Goal: Communication & Community: Participate in discussion

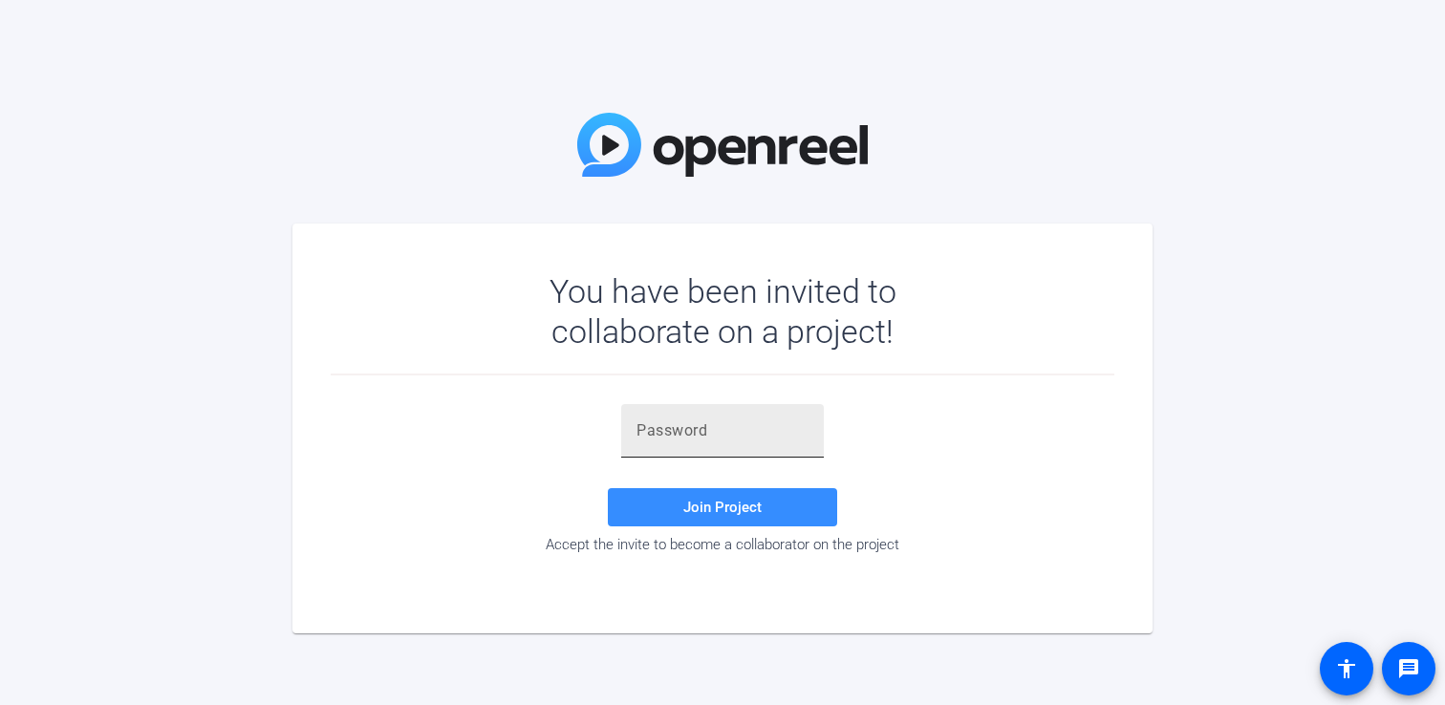
click at [725, 423] on input "text" at bounding box center [722, 430] width 172 height 23
paste input "oBCVT}"
type input "oBCVT}"
click at [712, 515] on span "Join Project" at bounding box center [722, 507] width 78 height 17
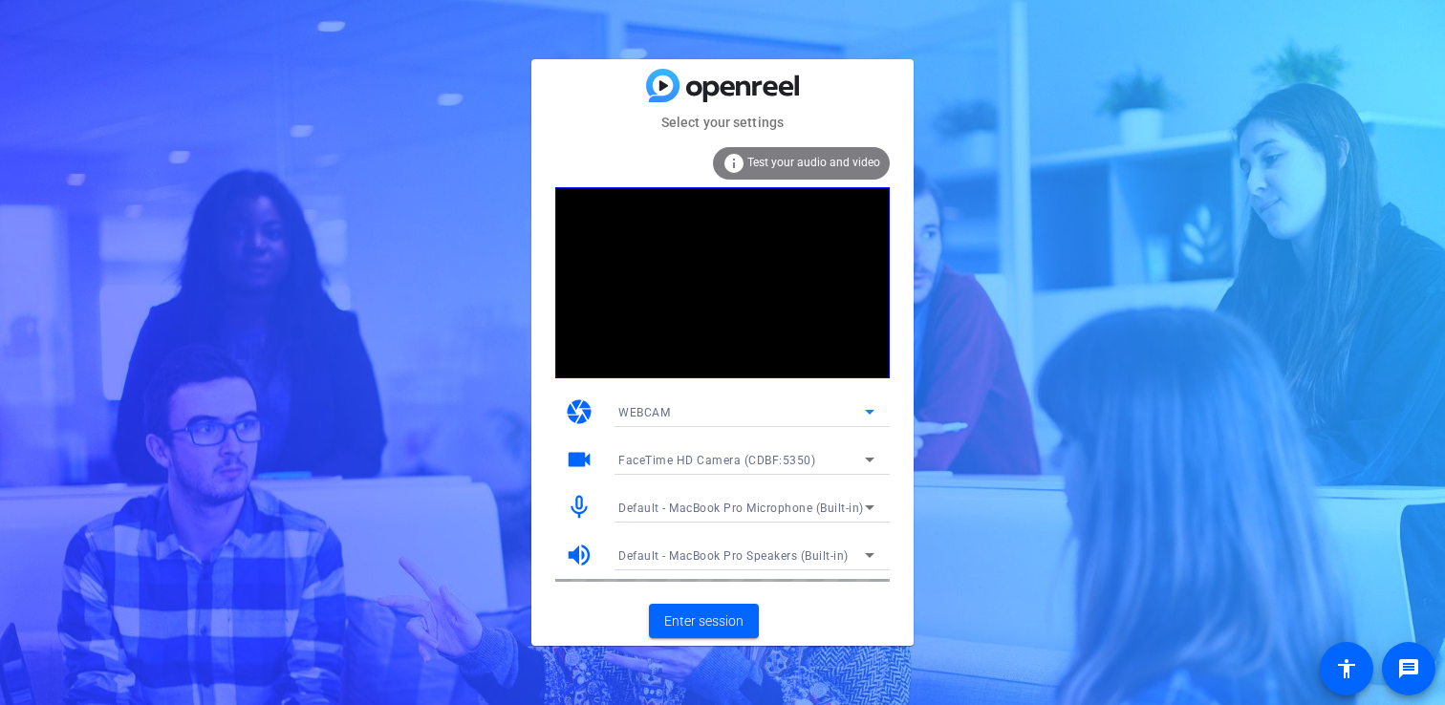
click at [722, 404] on div "WEBCAM" at bounding box center [741, 412] width 246 height 24
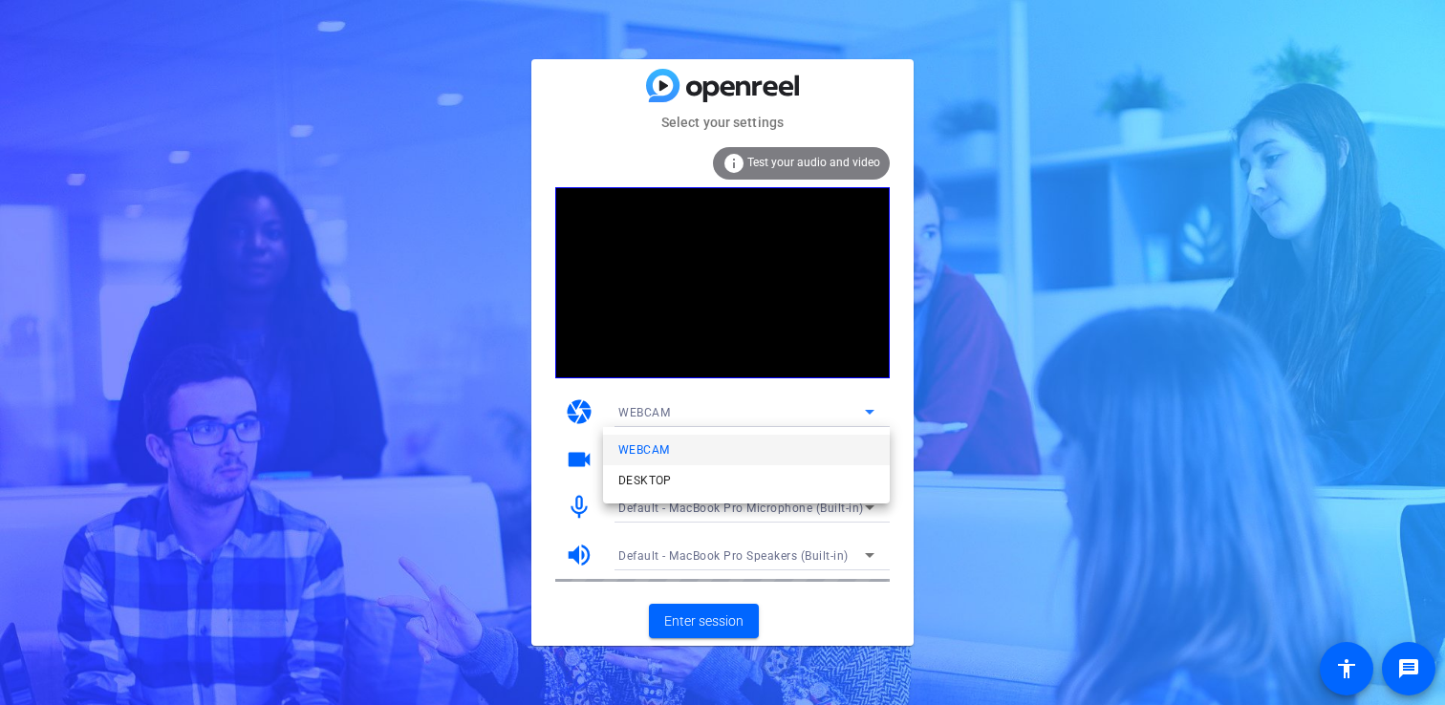
click at [893, 405] on div at bounding box center [722, 352] width 1445 height 705
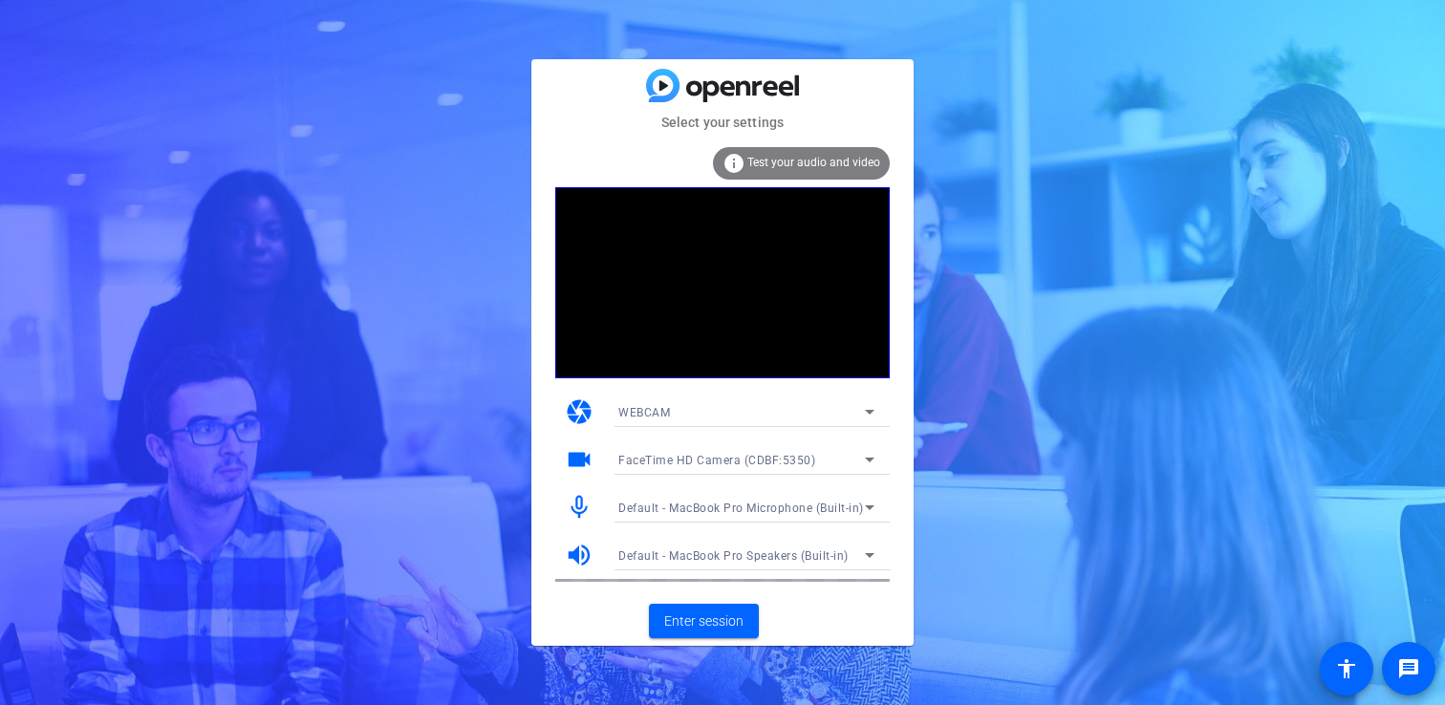
click at [794, 407] on div "WEBCAM" at bounding box center [741, 412] width 246 height 24
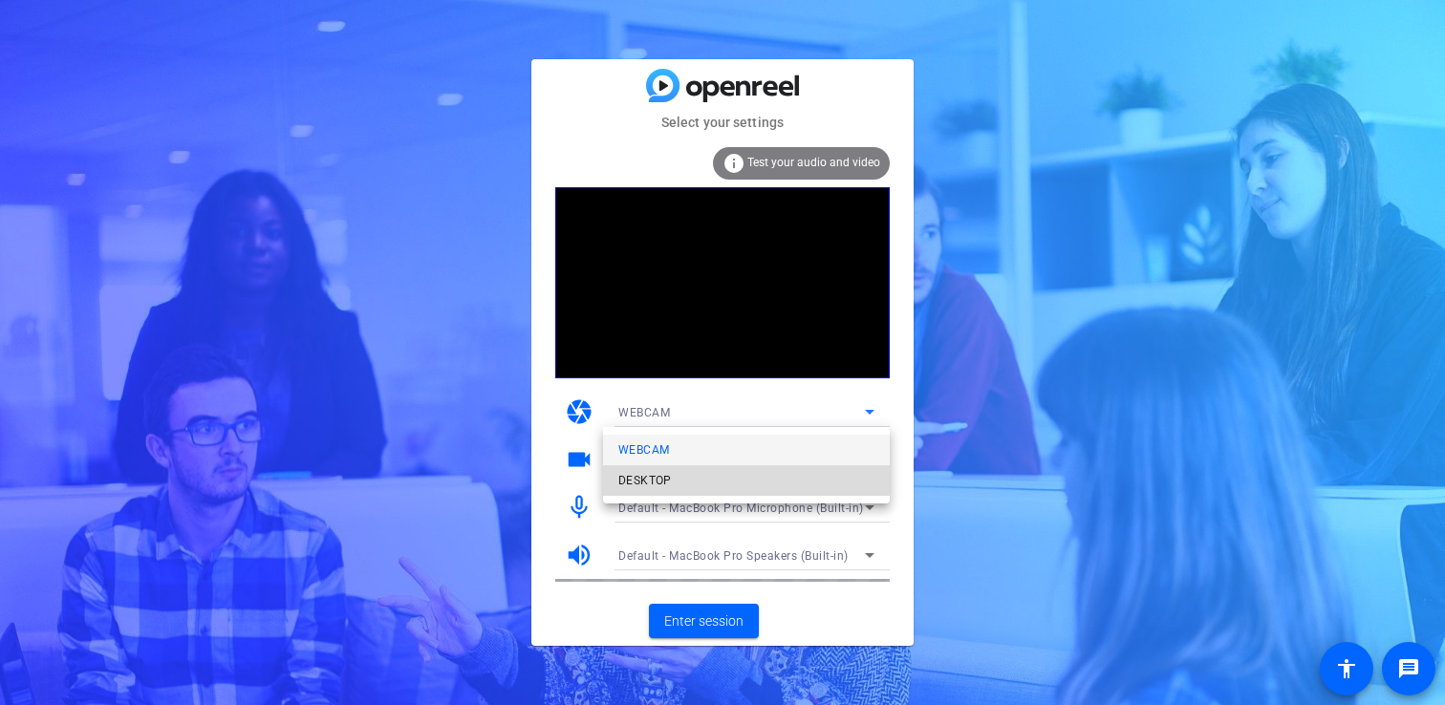
click at [779, 466] on mat-option "DESKTOP" at bounding box center [746, 480] width 287 height 31
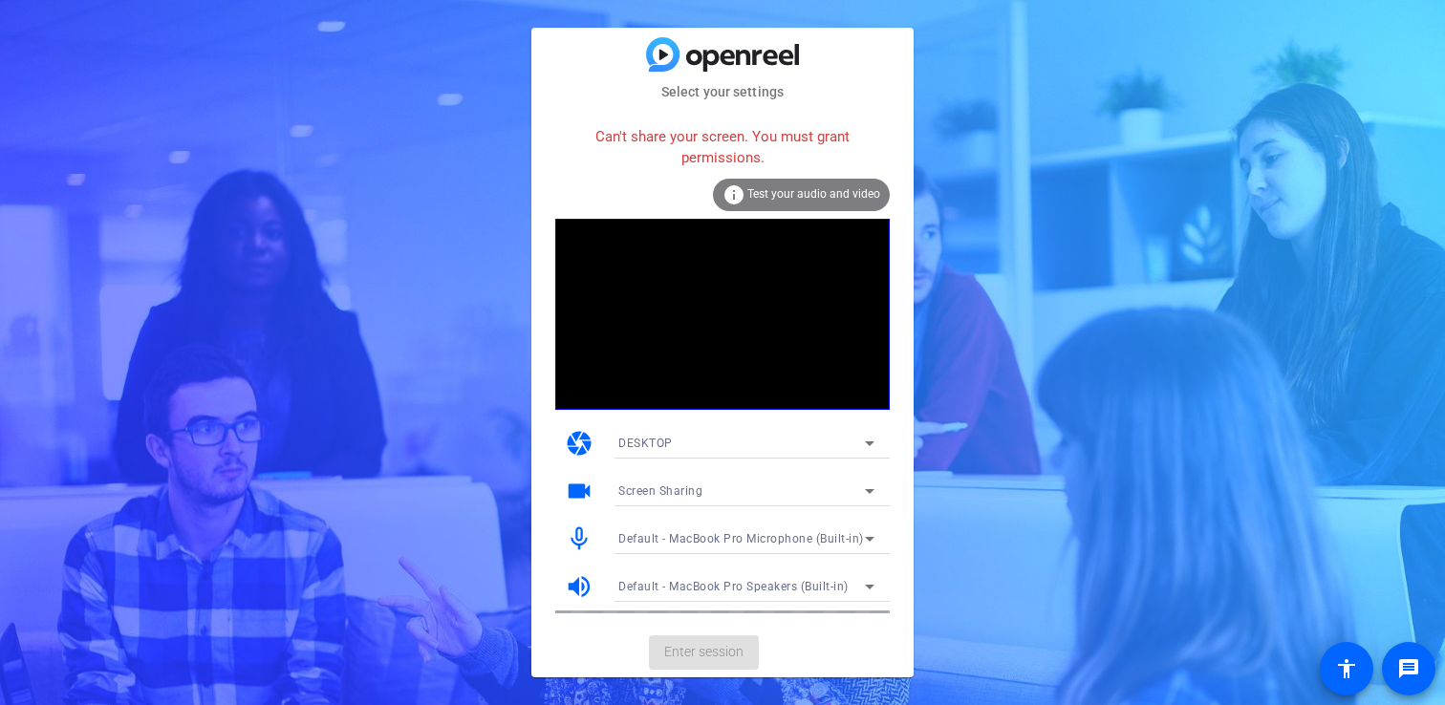
click at [803, 447] on div "DESKTOP" at bounding box center [741, 443] width 246 height 24
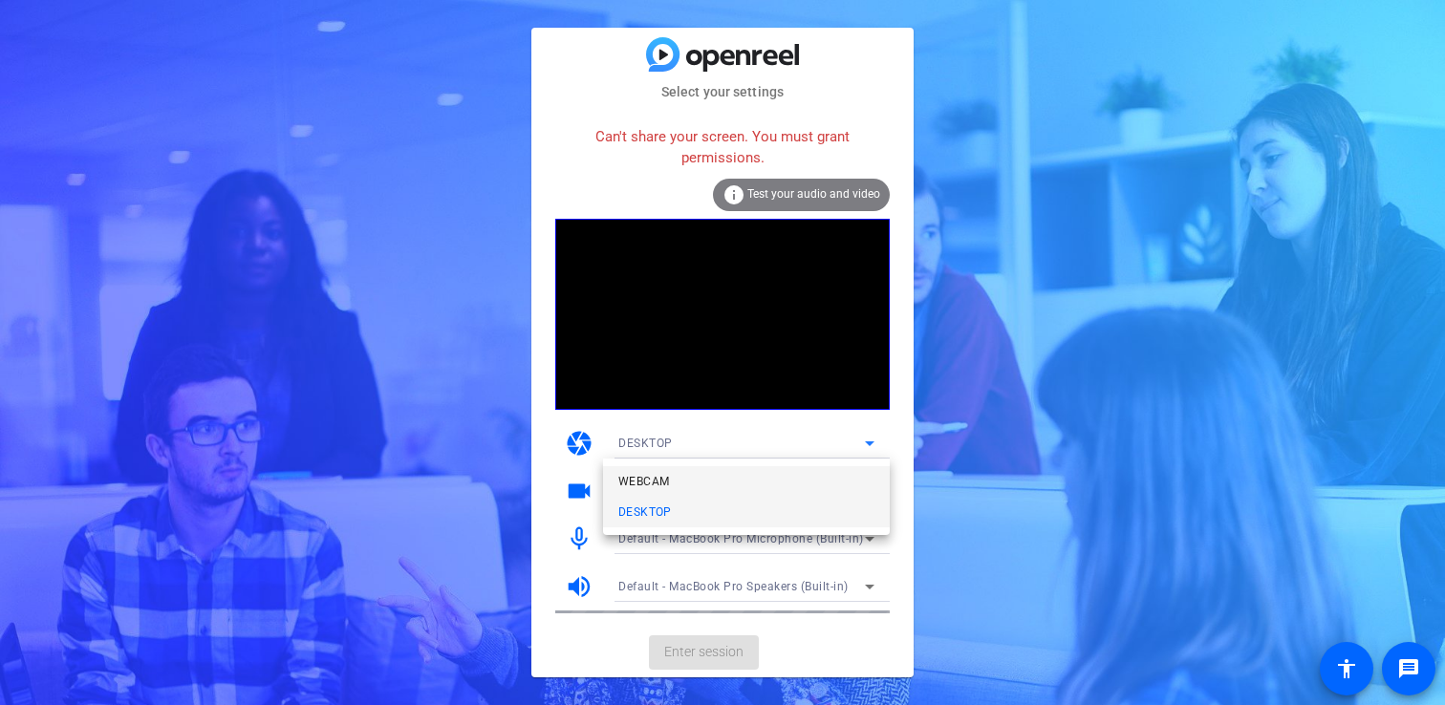
click at [769, 473] on mat-option "WEBCAM" at bounding box center [746, 481] width 287 height 31
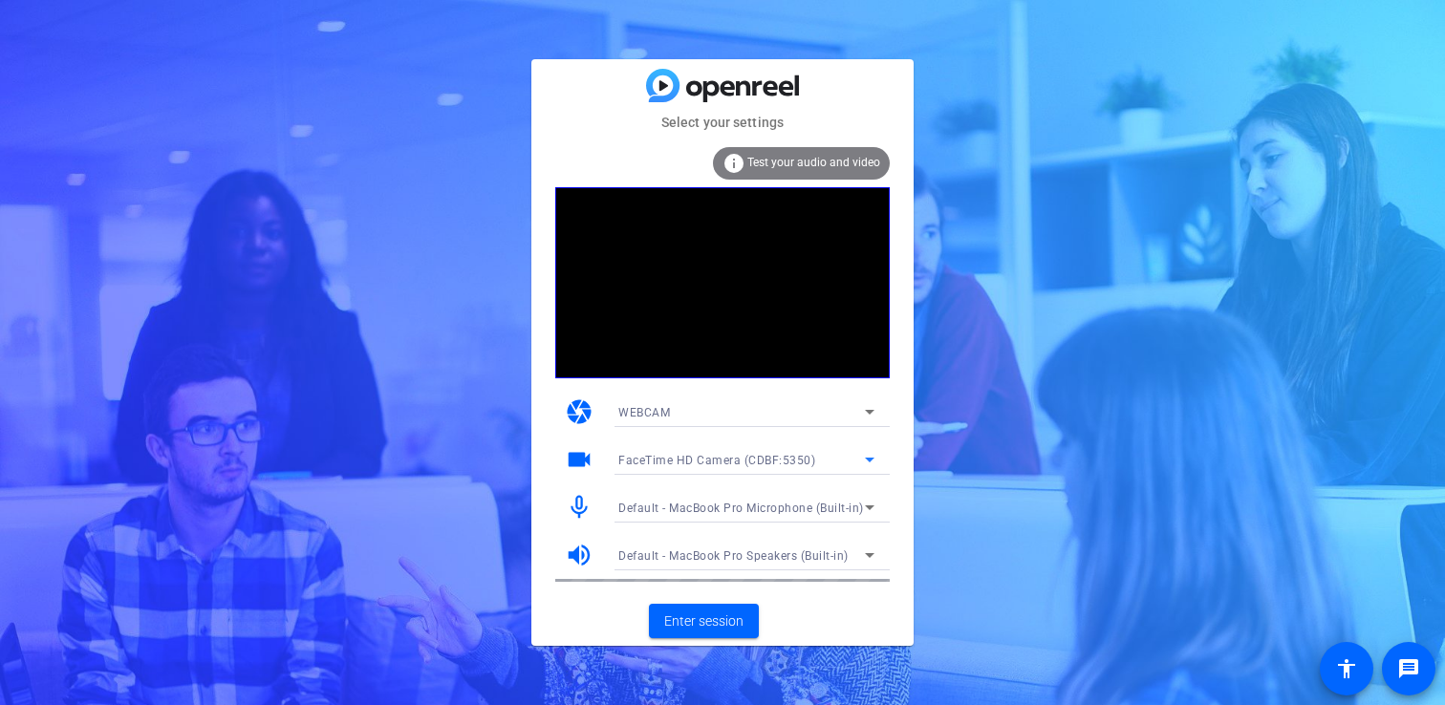
click at [773, 458] on span "FaceTime HD Camera (CDBF:5350)" at bounding box center [716, 460] width 197 height 13
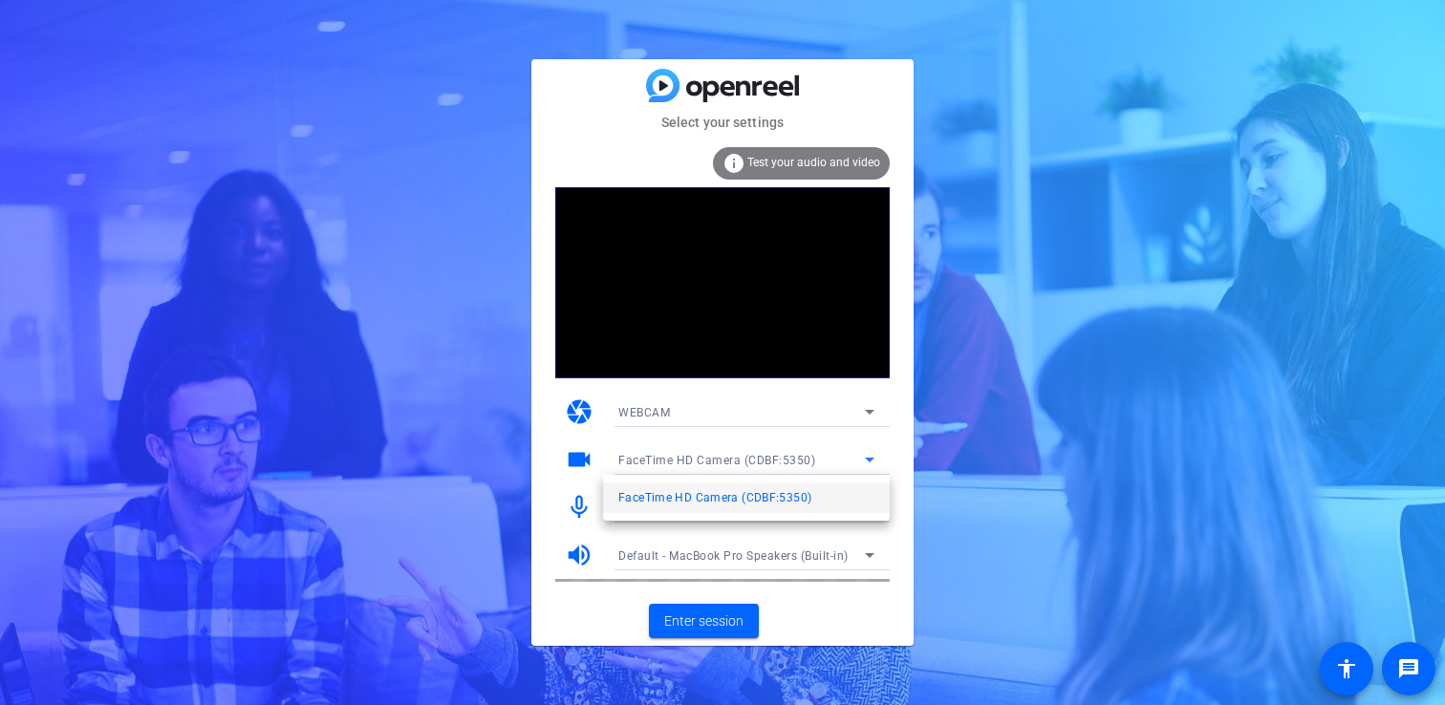
click at [548, 513] on div at bounding box center [722, 352] width 1445 height 705
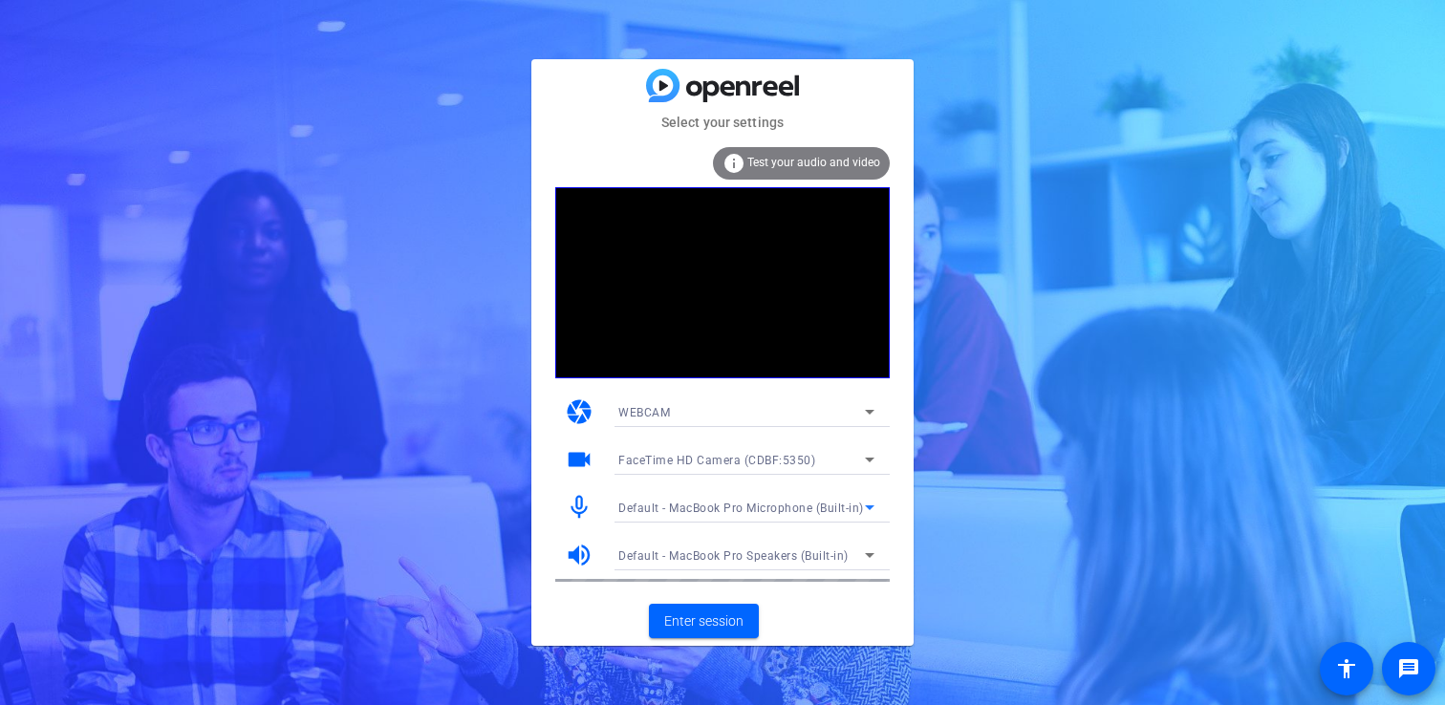
click at [645, 496] on div "Default - MacBook Pro Microphone (Built-in)" at bounding box center [741, 508] width 246 height 24
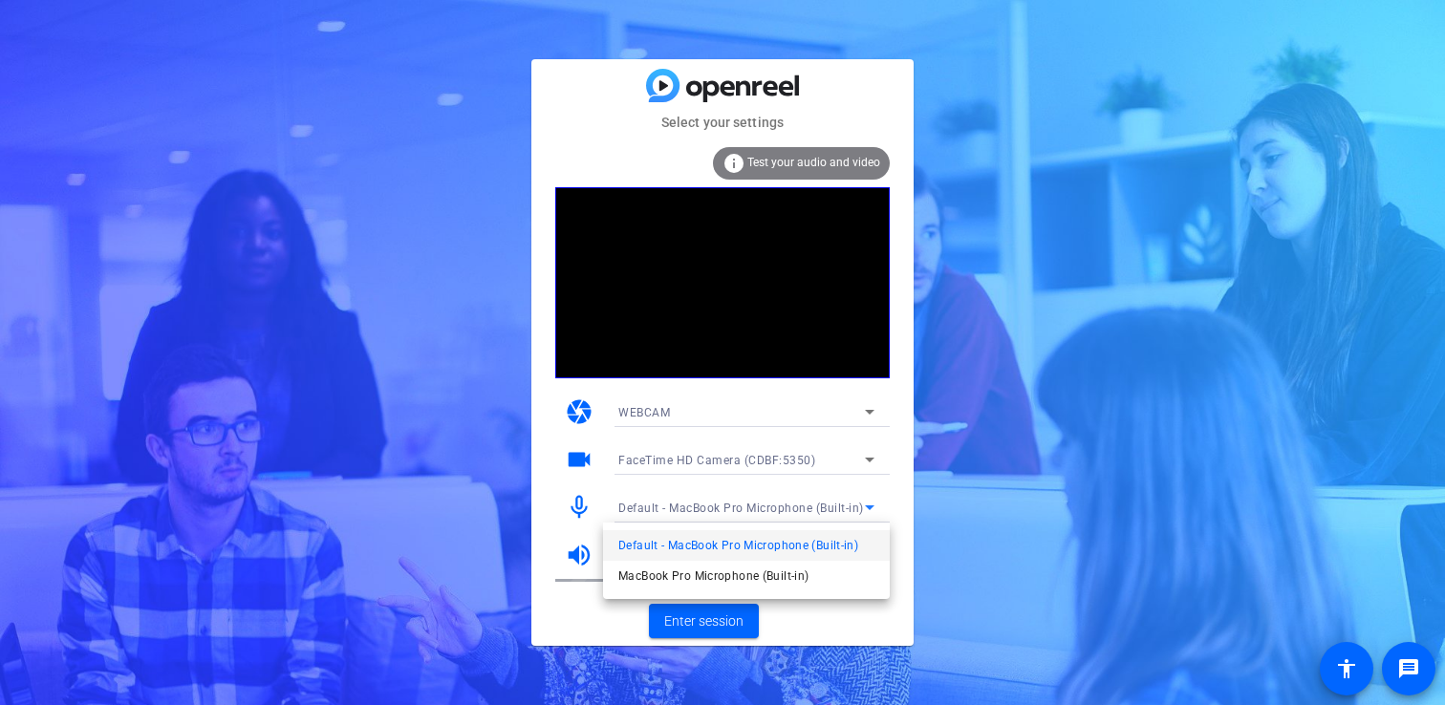
click at [527, 514] on div at bounding box center [722, 352] width 1445 height 705
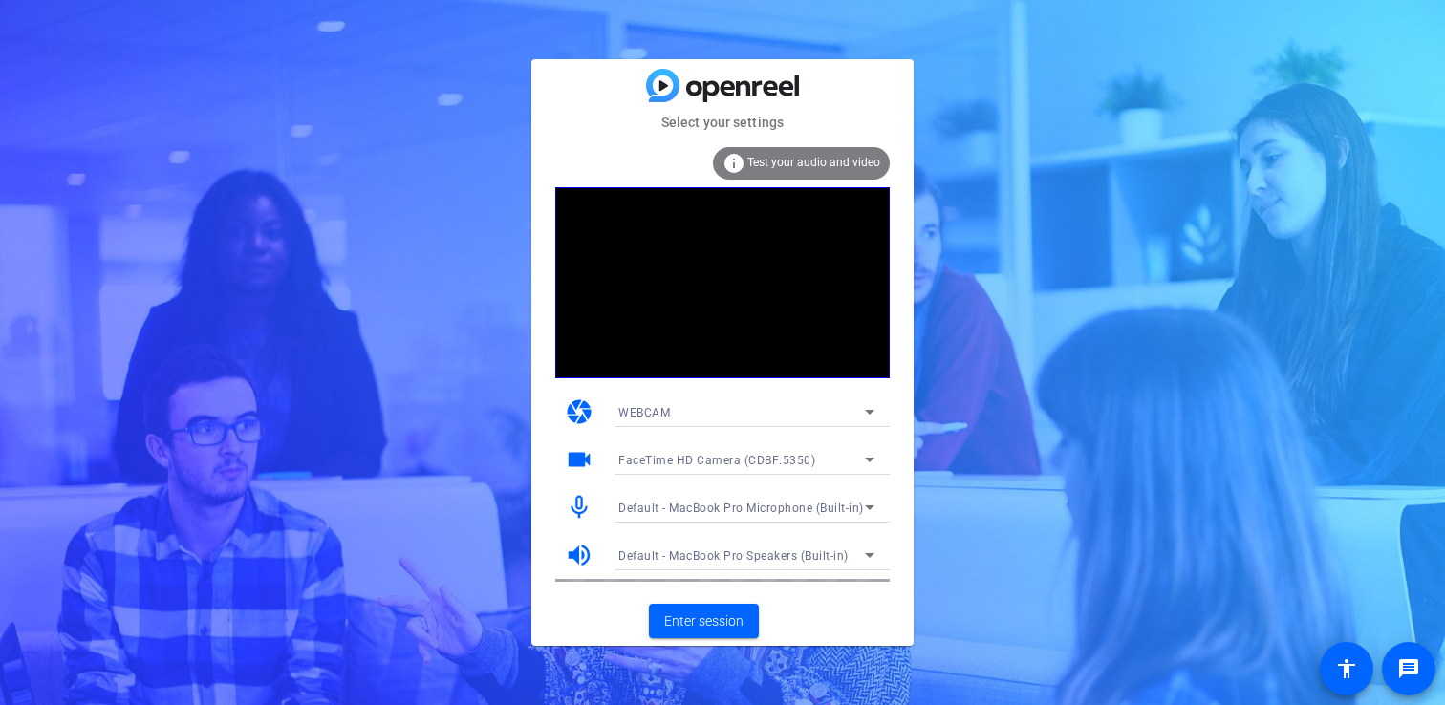
click at [794, 298] on video at bounding box center [722, 282] width 334 height 191
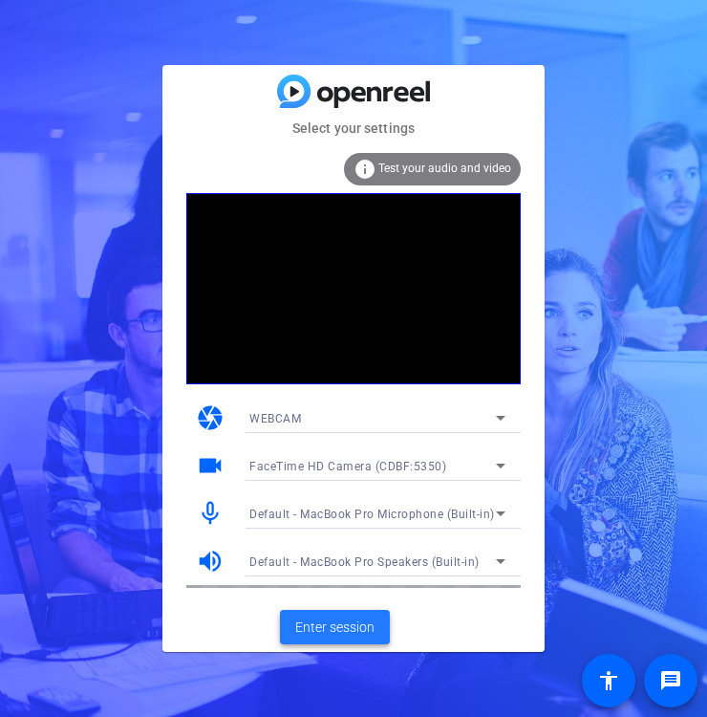
click at [356, 623] on span "Enter session" at bounding box center [334, 627] width 79 height 20
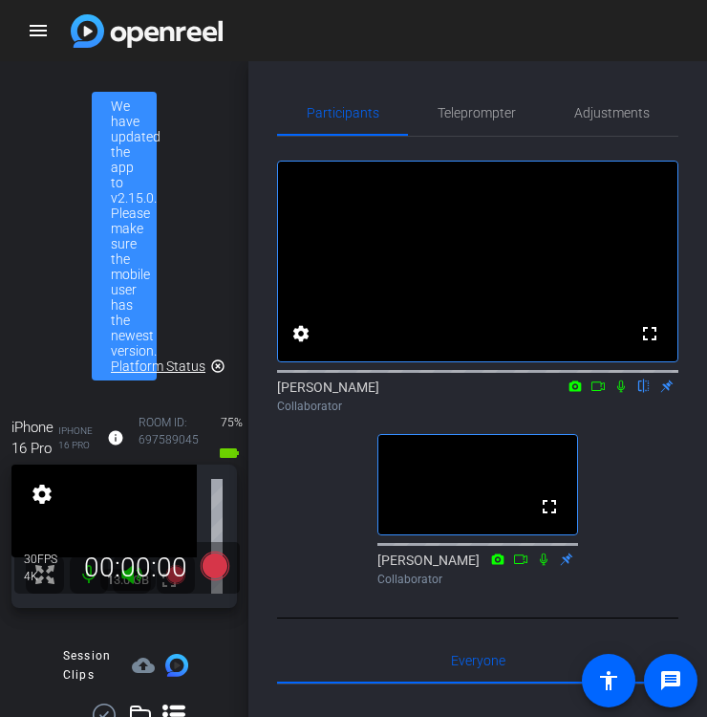
click at [572, 393] on icon at bounding box center [574, 385] width 15 height 13
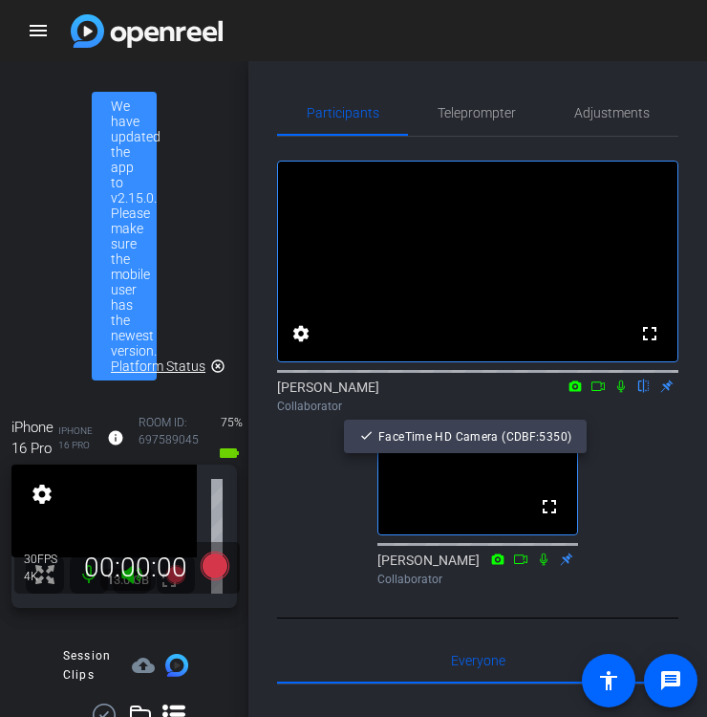
click at [601, 415] on div at bounding box center [353, 358] width 707 height 717
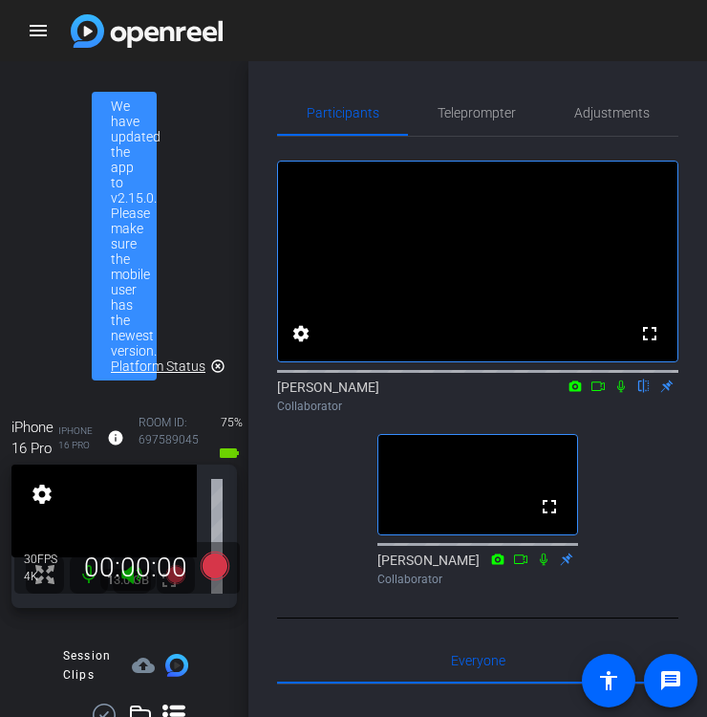
click at [599, 393] on icon at bounding box center [597, 385] width 15 height 13
click at [624, 391] on icon at bounding box center [620, 385] width 11 height 11
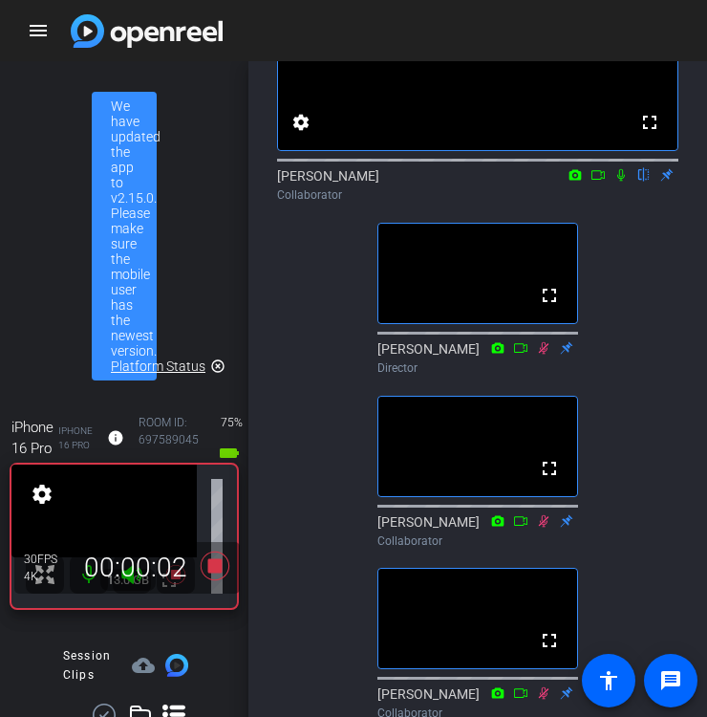
scroll to position [207, 0]
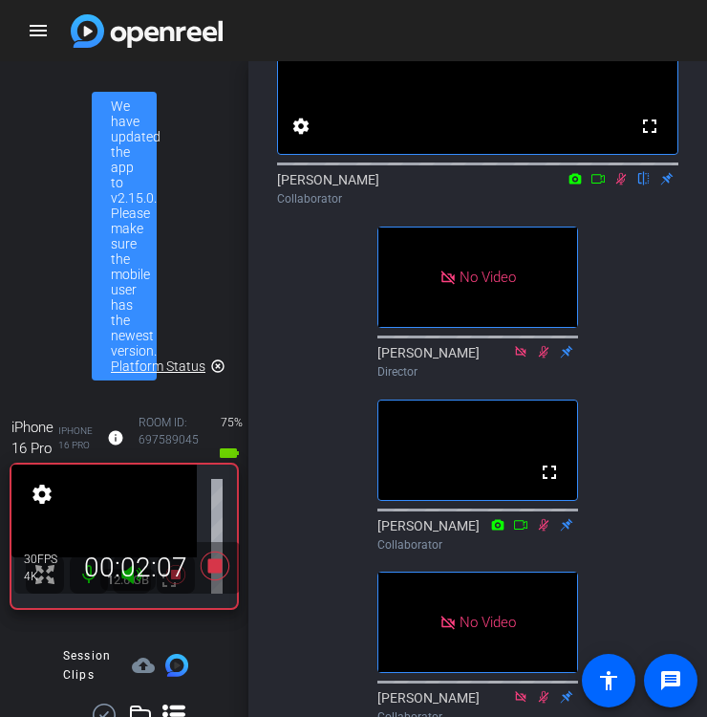
click at [621, 185] on icon at bounding box center [620, 178] width 15 height 13
click at [617, 185] on icon at bounding box center [620, 178] width 15 height 13
click at [623, 185] on icon at bounding box center [620, 178] width 15 height 13
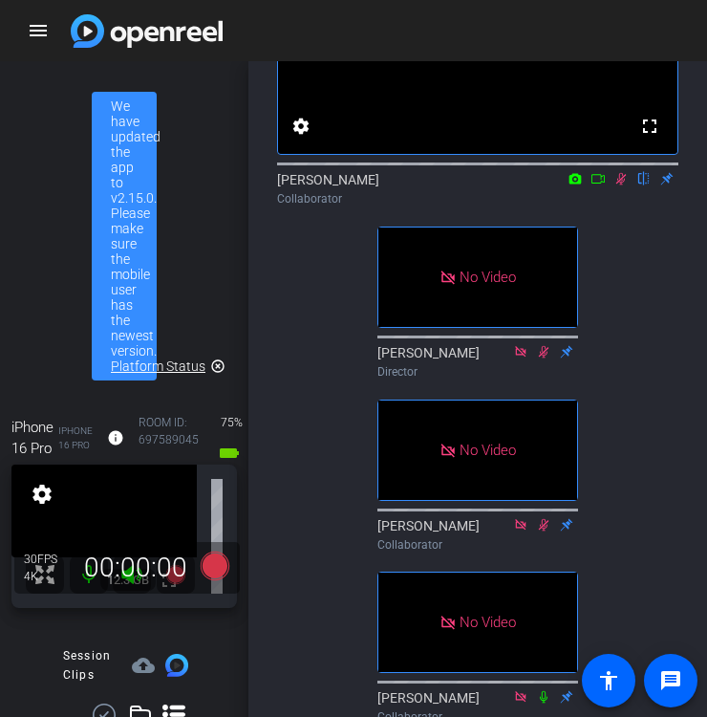
click at [600, 185] on icon at bounding box center [597, 178] width 15 height 13
click at [645, 185] on icon at bounding box center [644, 179] width 11 height 12
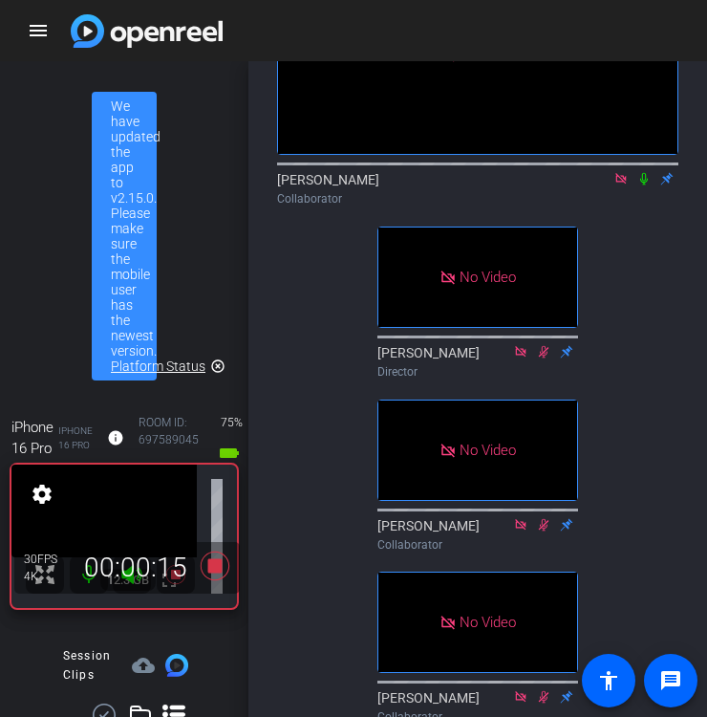
click at [642, 185] on icon at bounding box center [644, 179] width 8 height 12
click at [644, 185] on icon at bounding box center [643, 178] width 15 height 13
click at [646, 185] on icon at bounding box center [643, 178] width 15 height 13
click at [644, 185] on icon at bounding box center [644, 179] width 11 height 12
click at [643, 185] on icon at bounding box center [643, 178] width 15 height 13
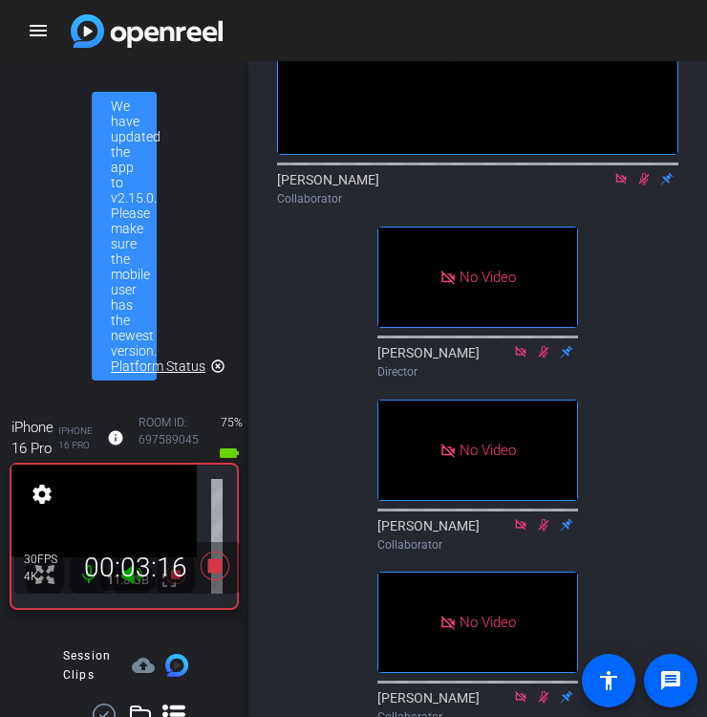
click at [643, 185] on icon at bounding box center [643, 178] width 15 height 13
click at [644, 185] on icon at bounding box center [644, 179] width 8 height 12
click at [643, 185] on icon at bounding box center [644, 179] width 11 height 12
click at [644, 185] on icon at bounding box center [643, 178] width 15 height 13
click at [642, 185] on icon at bounding box center [643, 178] width 15 height 13
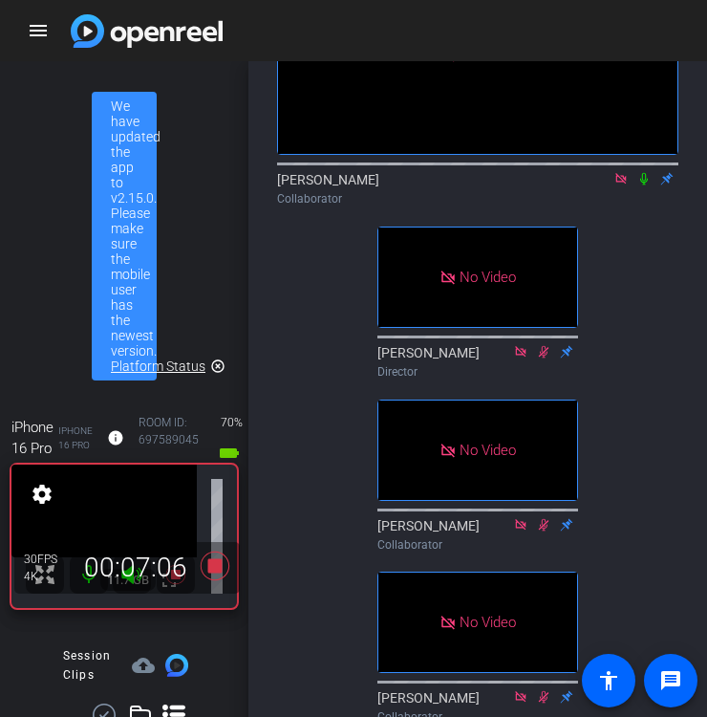
click at [643, 185] on icon at bounding box center [643, 178] width 15 height 13
click at [644, 185] on icon at bounding box center [643, 178] width 15 height 13
click at [645, 185] on icon at bounding box center [644, 179] width 8 height 12
click at [642, 185] on icon at bounding box center [644, 179] width 11 height 12
click at [645, 185] on icon at bounding box center [644, 179] width 8 height 12
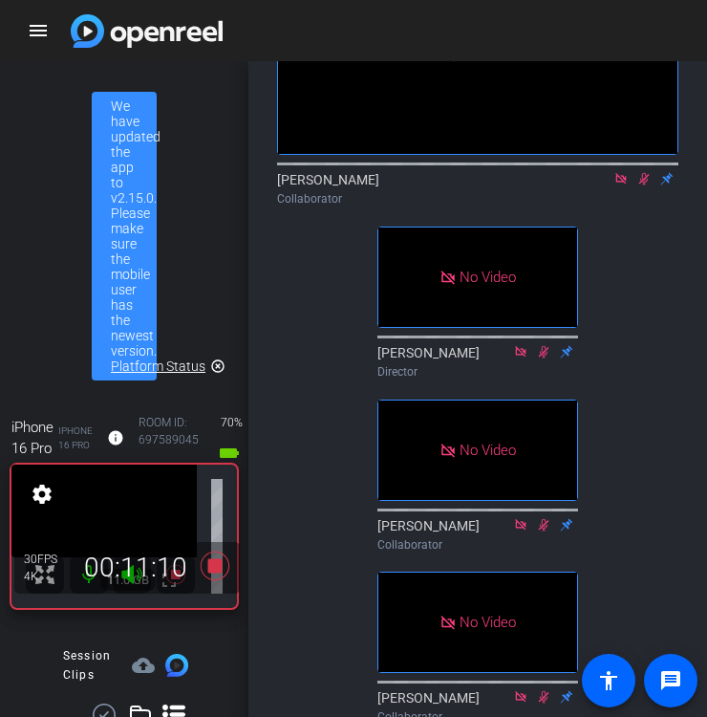
click at [647, 185] on icon at bounding box center [644, 179] width 11 height 12
click at [638, 185] on icon at bounding box center [643, 178] width 15 height 13
click at [641, 185] on icon at bounding box center [643, 178] width 15 height 13
click at [645, 185] on icon at bounding box center [643, 178] width 15 height 13
click at [675, 675] on mat-icon "message" at bounding box center [670, 680] width 23 height 23
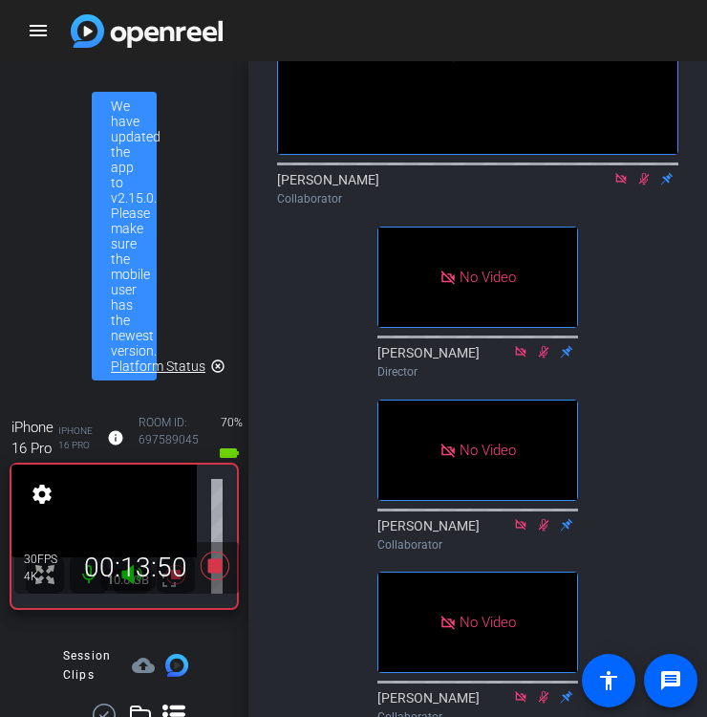
click at [662, 335] on div "No Video [PERSON_NAME] Collaborator No Video [PERSON_NAME] Director No Video [P…" at bounding box center [477, 330] width 401 height 802
click at [643, 185] on icon at bounding box center [644, 179] width 11 height 12
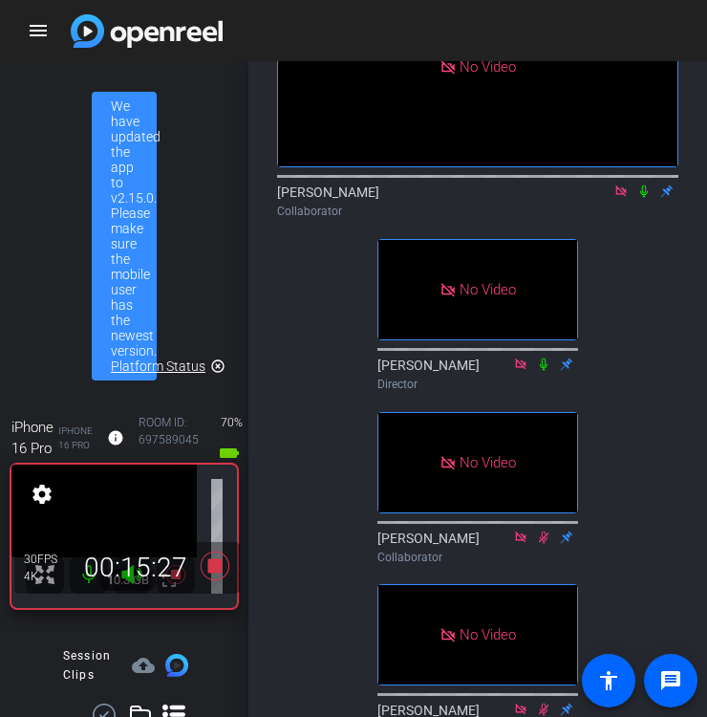
scroll to position [184, 0]
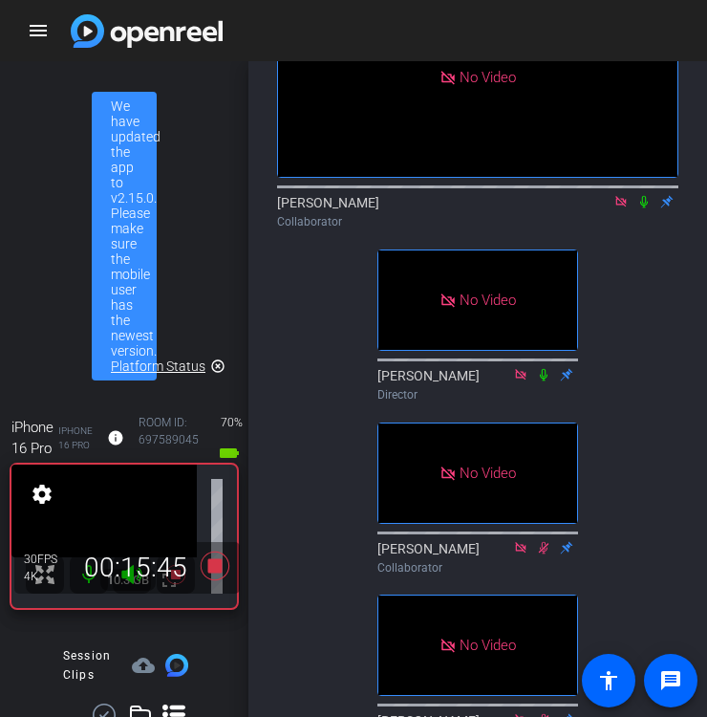
click at [645, 208] on icon at bounding box center [644, 202] width 8 height 12
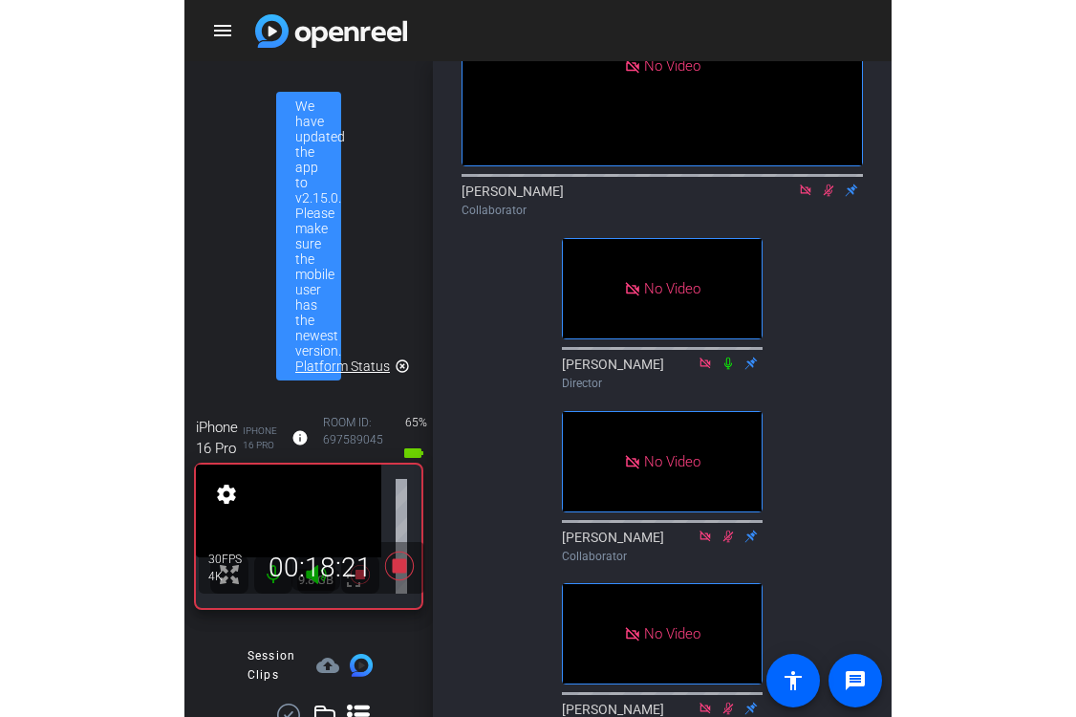
scroll to position [197, 0]
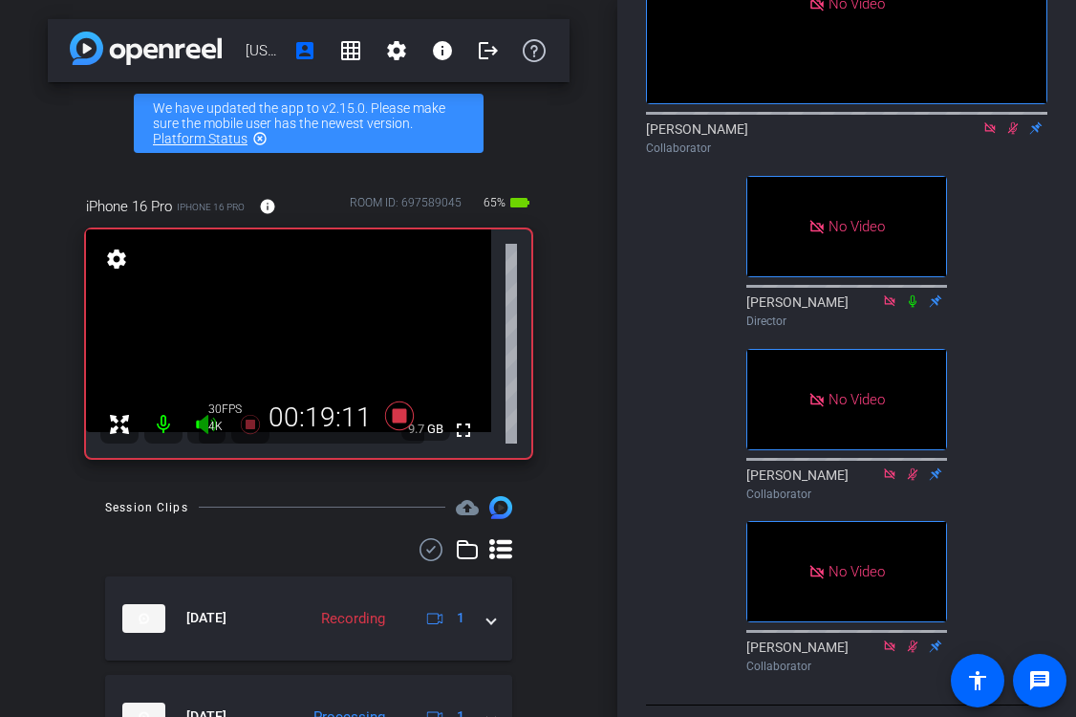
click at [1013, 135] on icon at bounding box center [1013, 128] width 11 height 12
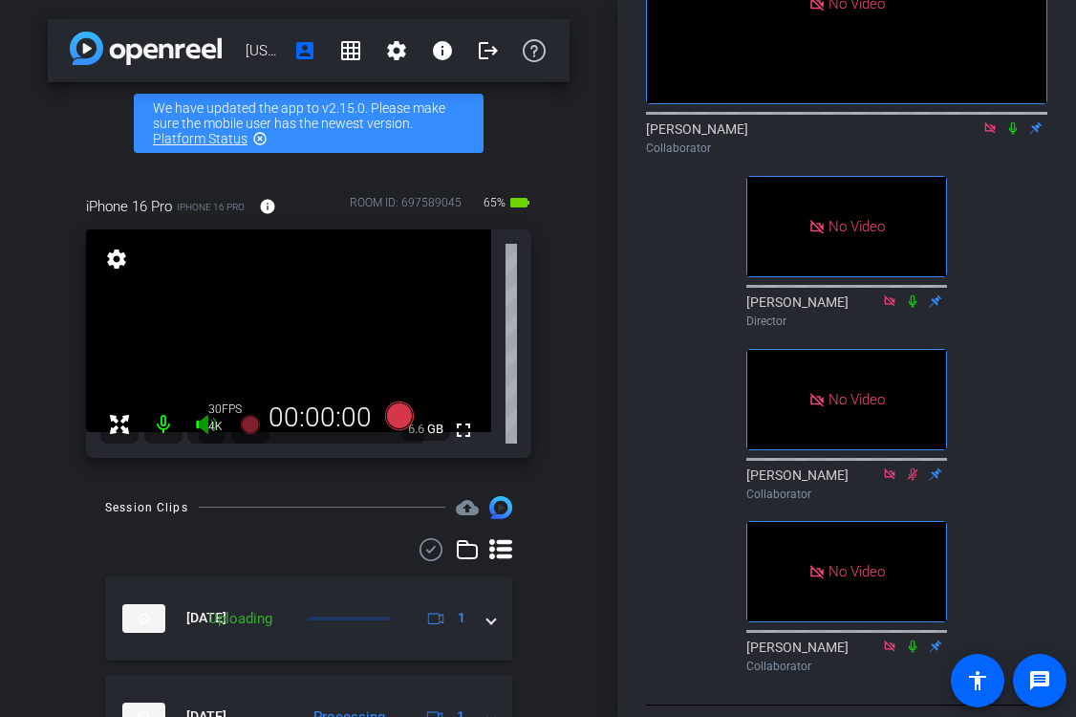
click at [1017, 135] on icon at bounding box center [1012, 127] width 15 height 13
click at [1016, 135] on icon at bounding box center [1013, 128] width 11 height 12
click at [1012, 135] on icon at bounding box center [1012, 127] width 15 height 13
